Goal: Find specific page/section: Find specific page/section

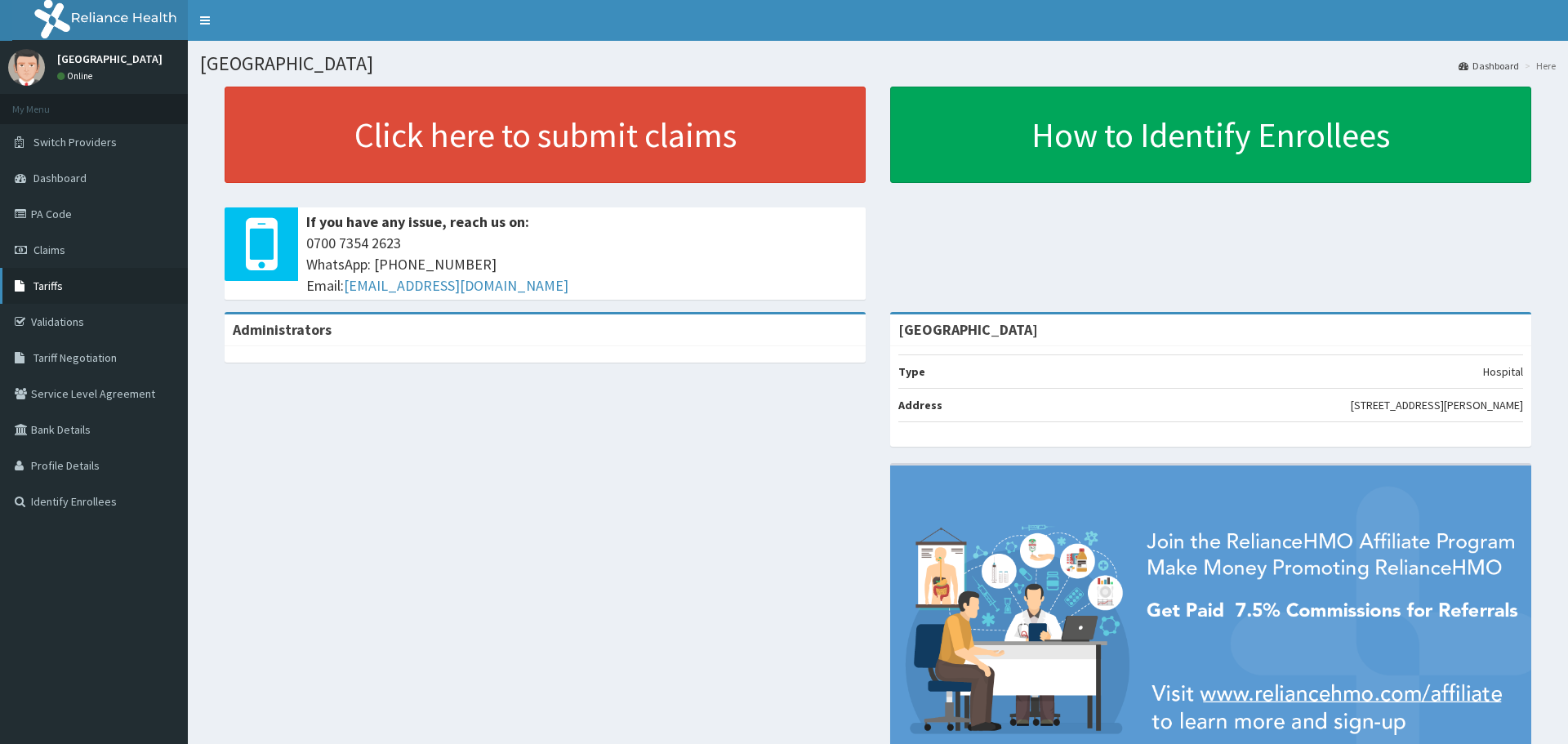
click at [54, 286] on span "Tariffs" at bounding box center [47, 286] width 29 height 14
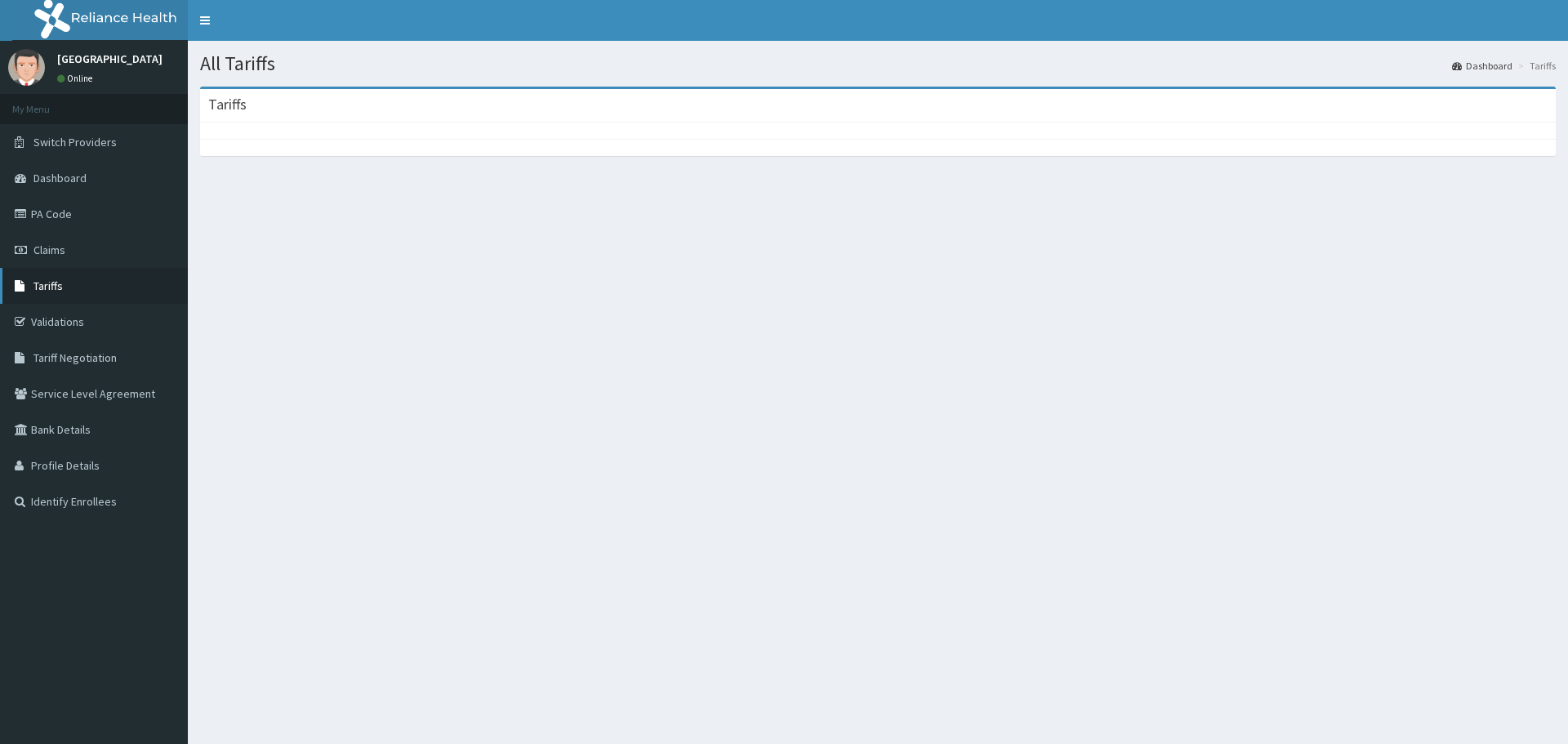
click at [102, 270] on link "Tariffs" at bounding box center [94, 286] width 188 height 36
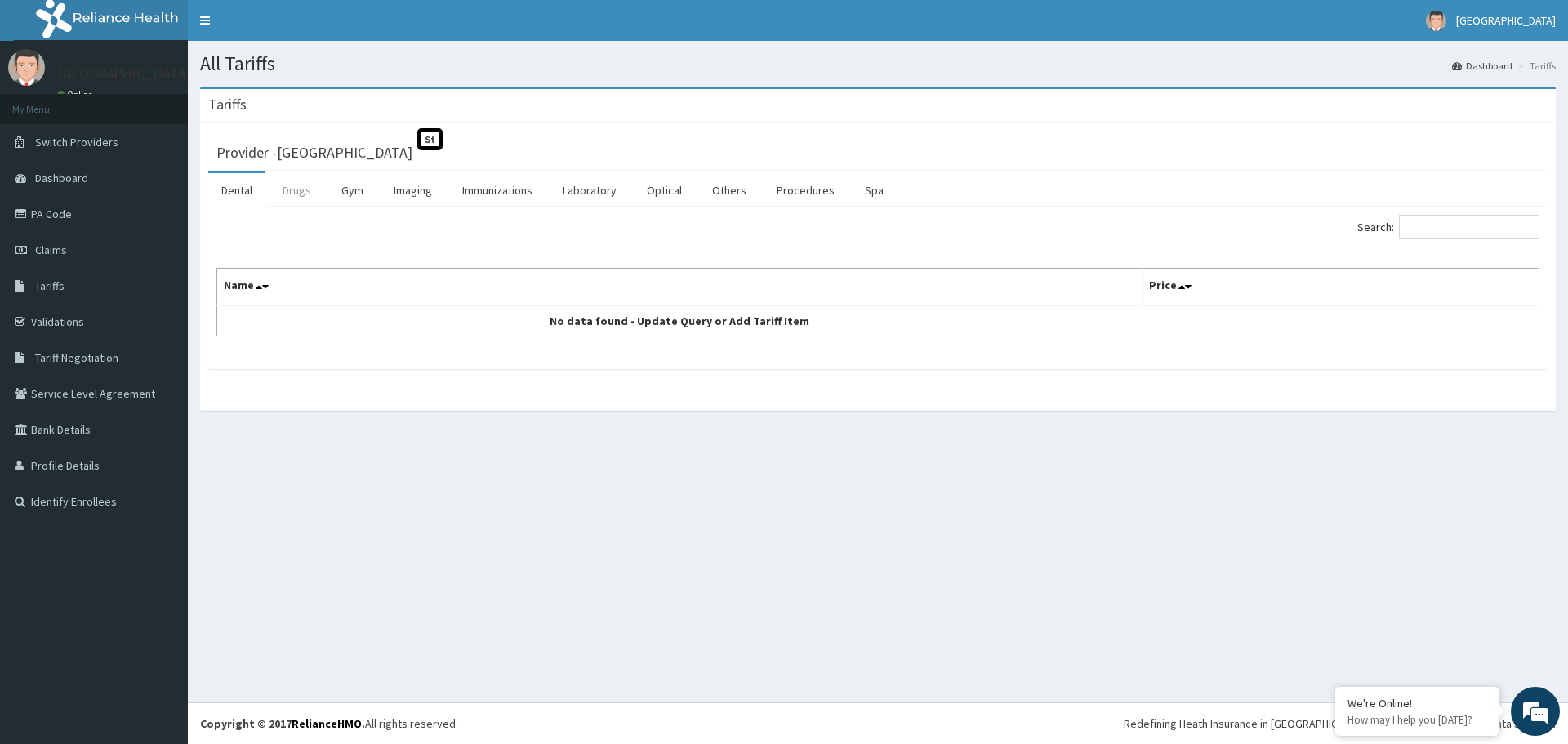
click at [289, 186] on link "Drugs" at bounding box center [297, 190] width 55 height 34
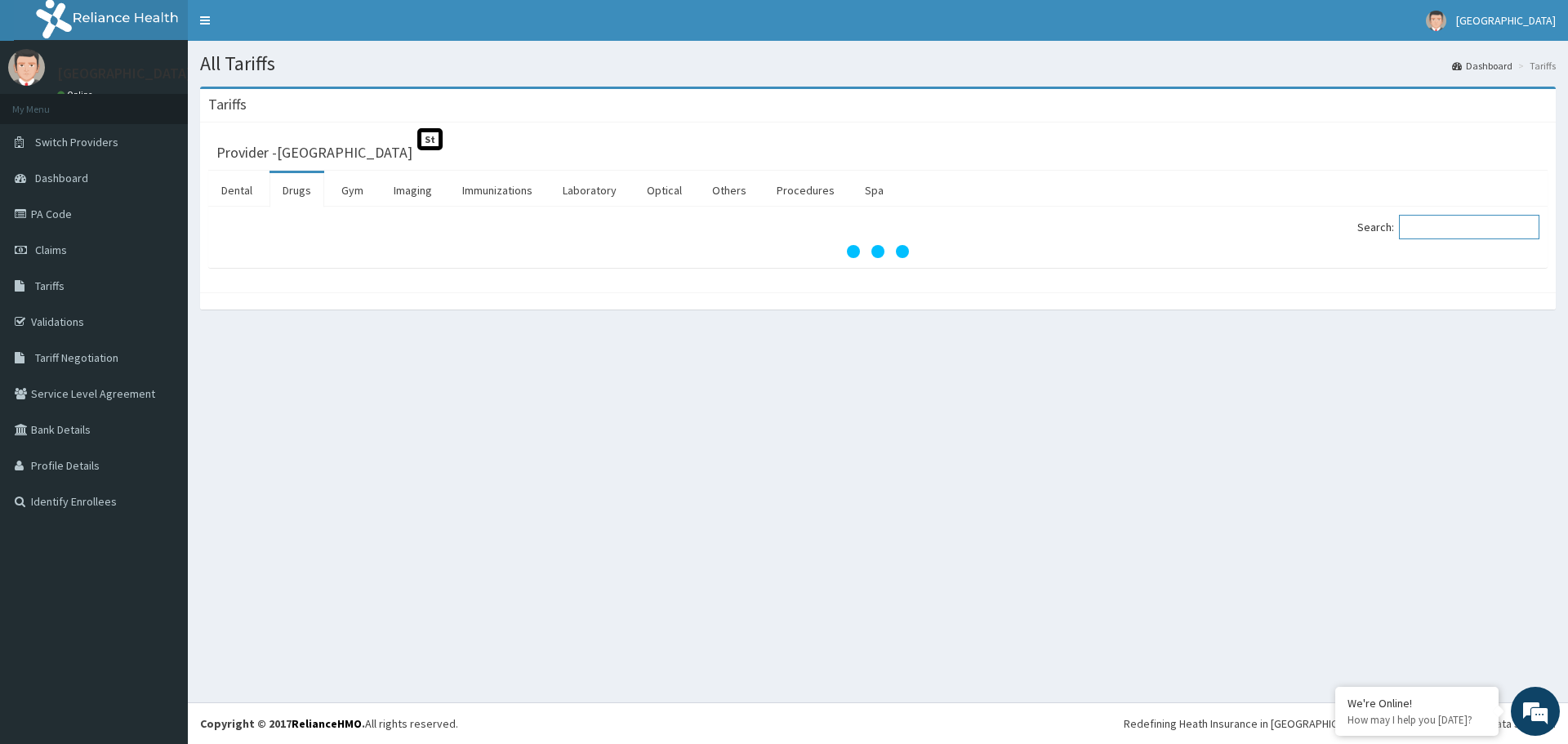
click at [1481, 231] on input "Search:" at bounding box center [1469, 227] width 140 height 25
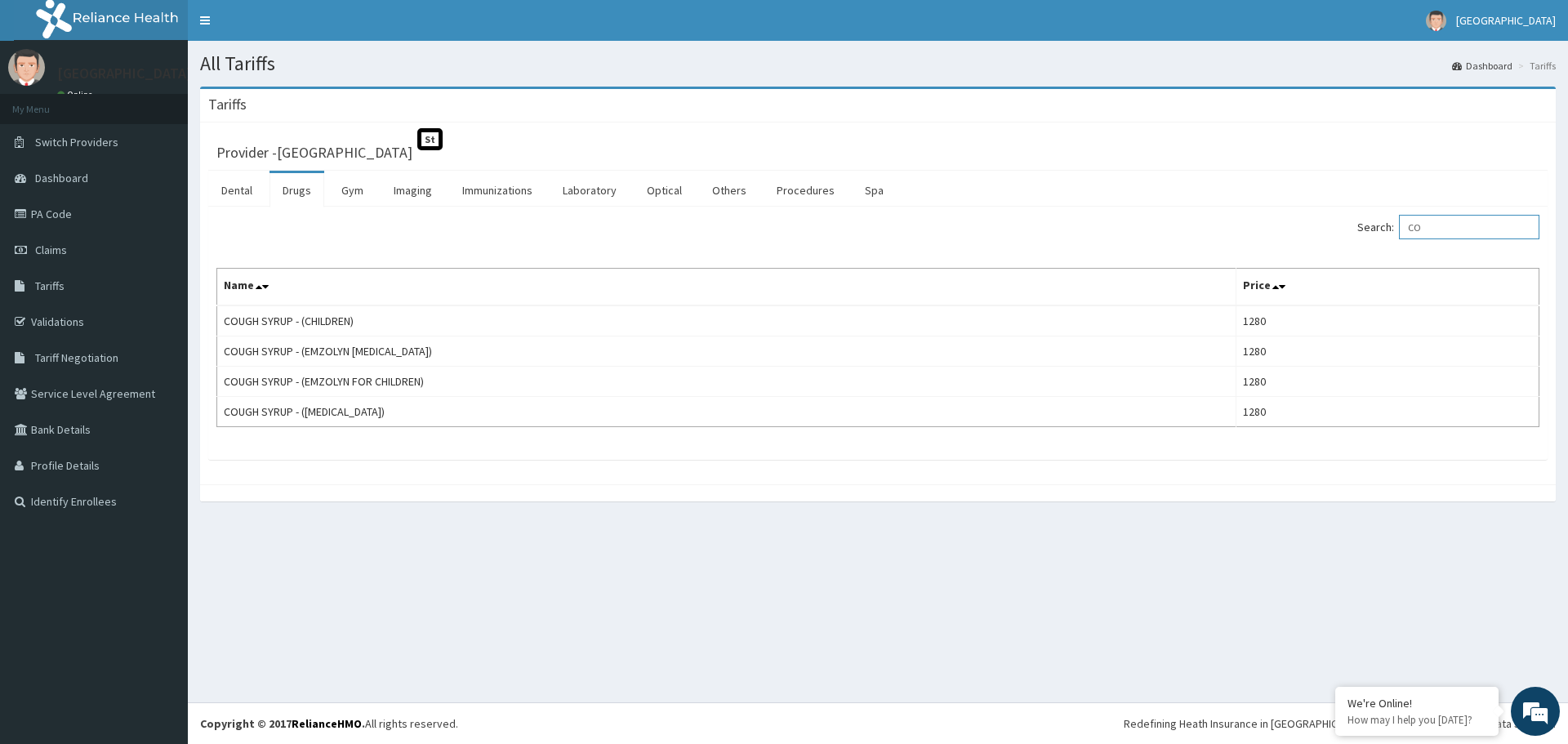
type input "C"
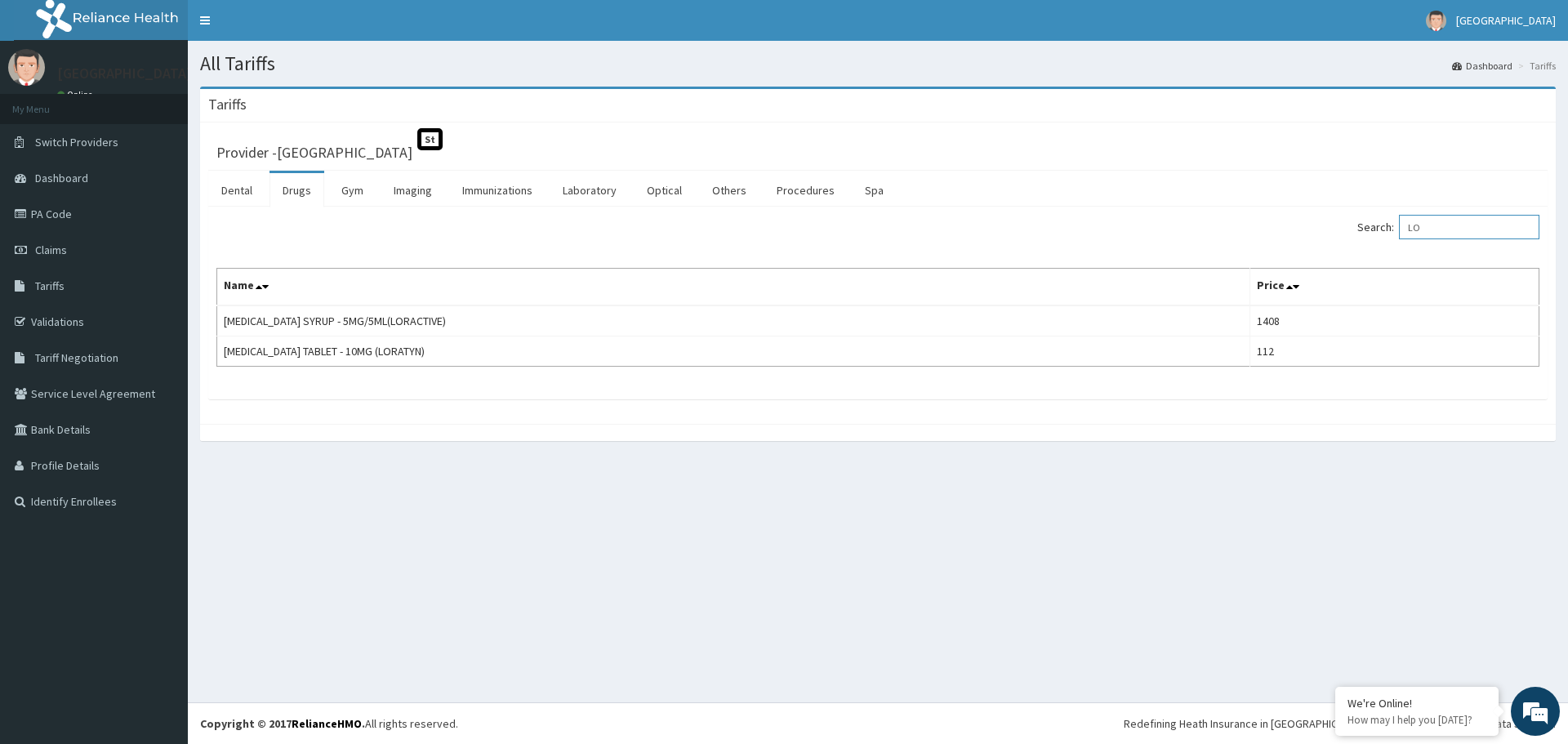
type input "L"
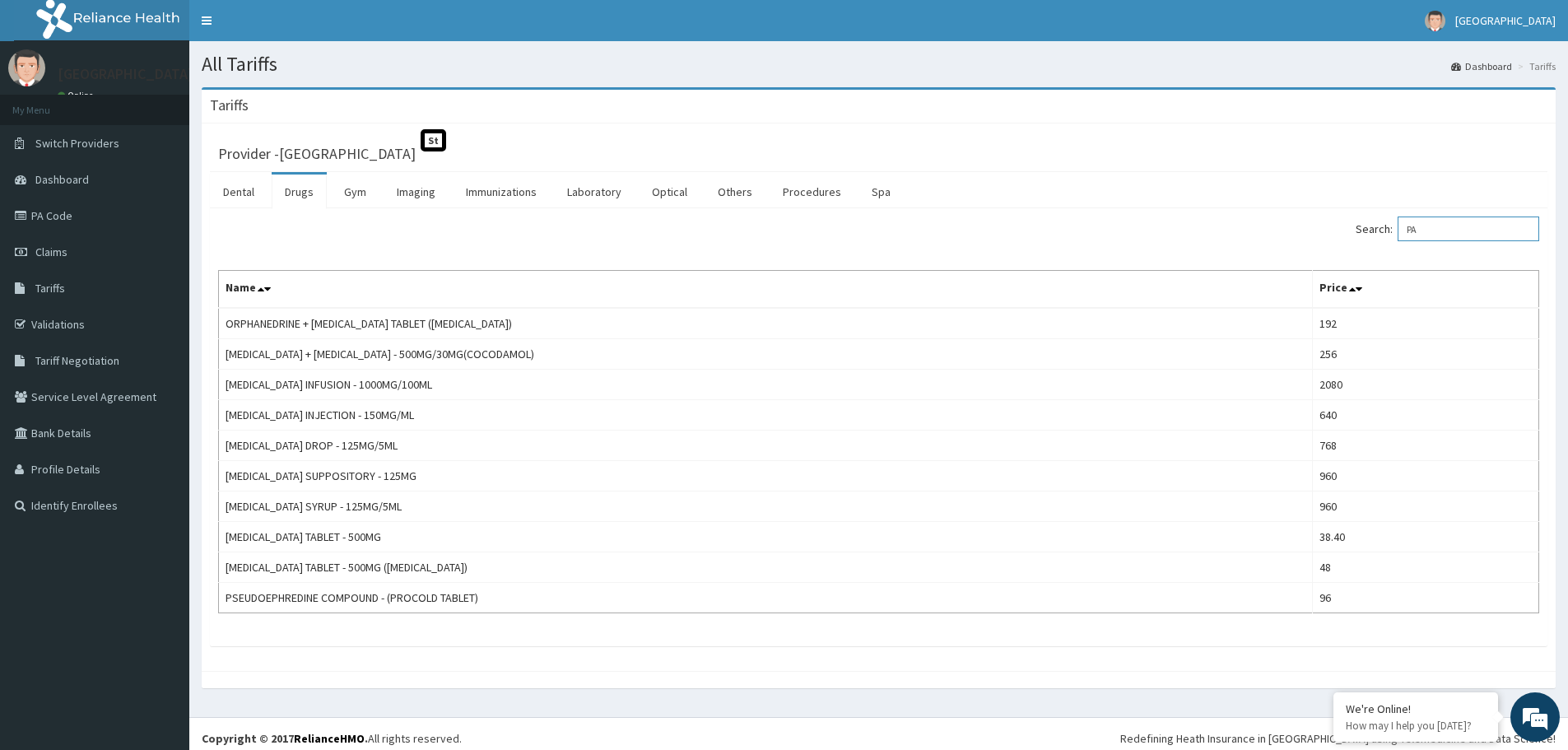
type input "P"
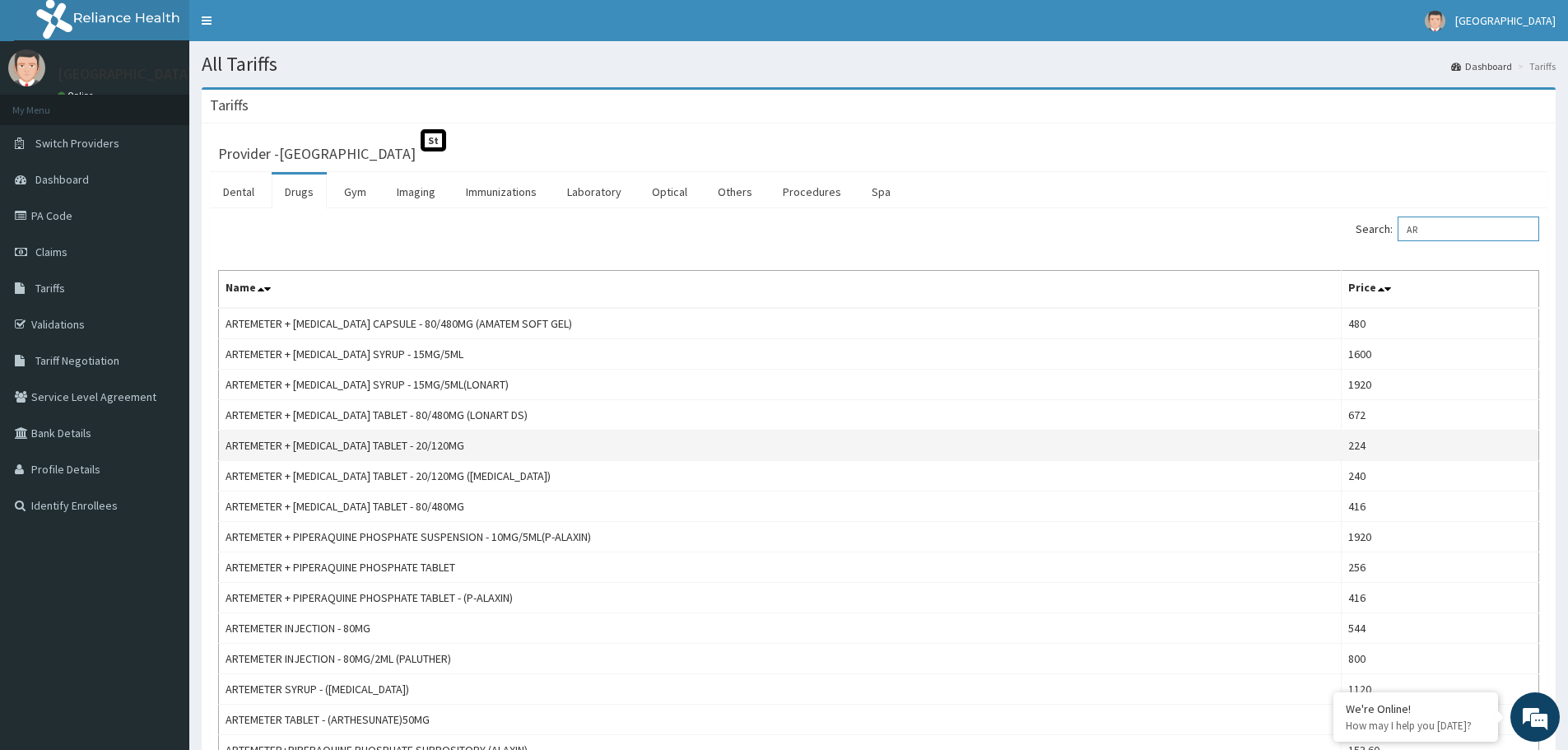
type input "A"
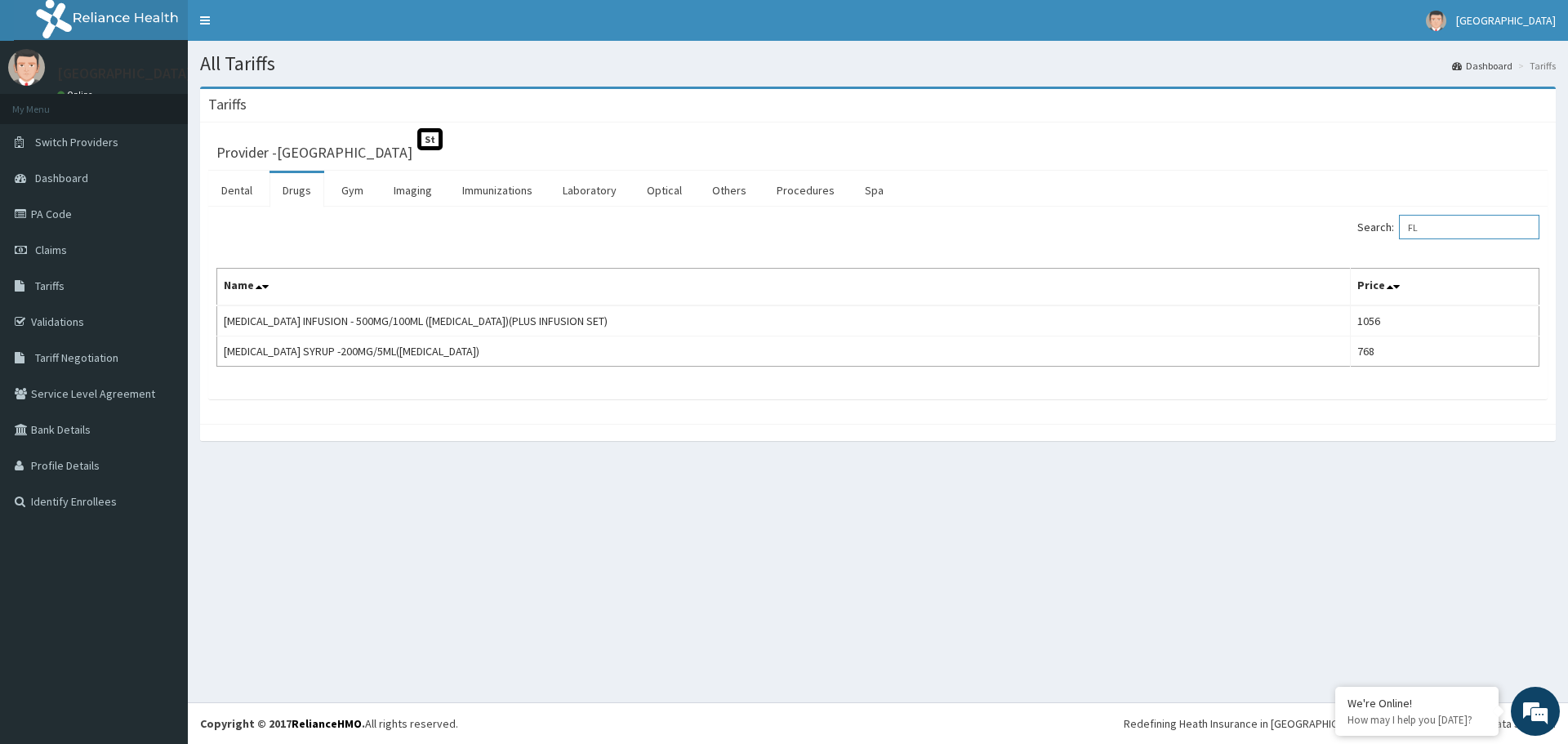
type input "F"
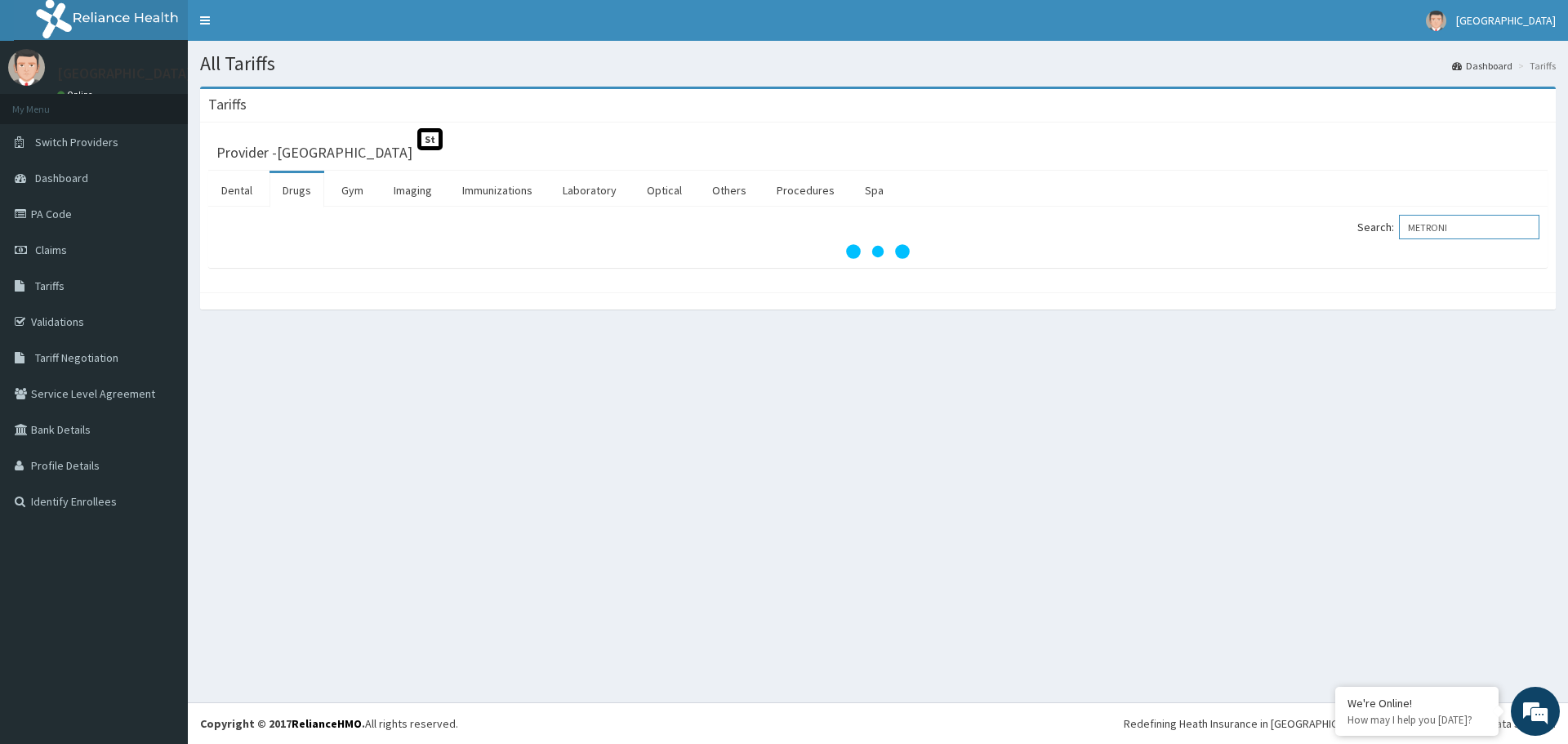
type input "METRONI"
